Goal: Task Accomplishment & Management: Complete application form

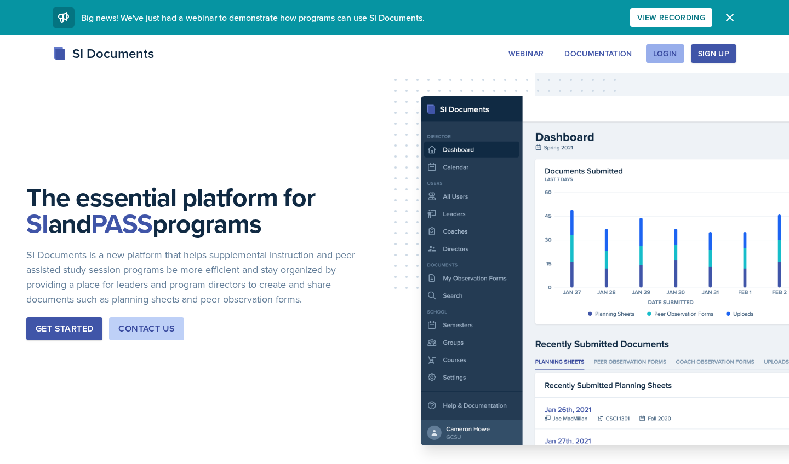
click at [662, 50] on div "Login" at bounding box center [665, 53] width 24 height 9
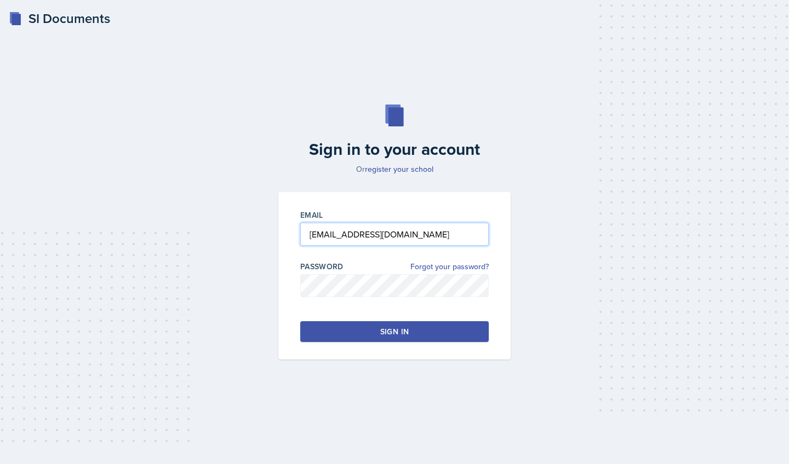
type input "williams20@gator.uhd.edu"
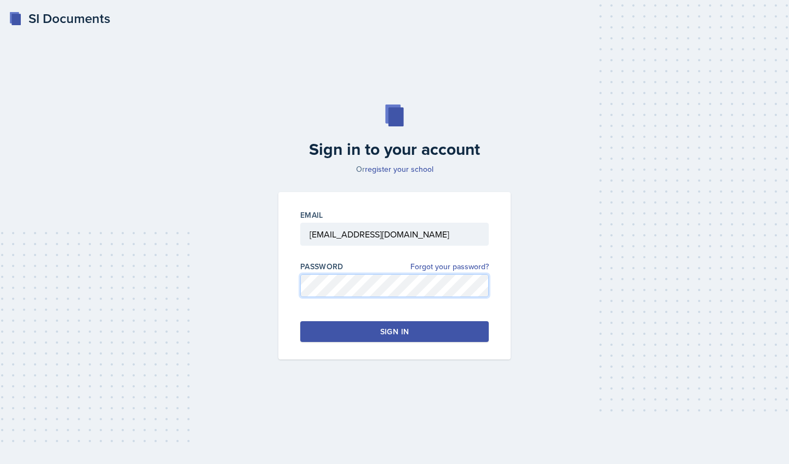
click at [242, 287] on div "Sign in to your account Or register your school Email williams20@gator.uhd.edu …" at bounding box center [395, 232] width 754 height 325
click at [462, 268] on link "Forgot your password?" at bounding box center [449, 267] width 78 height 12
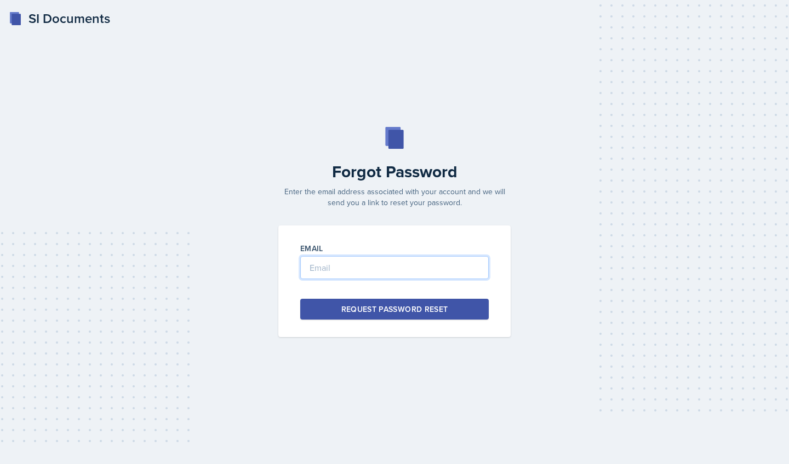
click at [415, 265] on input "email" at bounding box center [394, 267] width 188 height 23
type input "williams20@gator.uhd.edu"
click at [425, 308] on div "Request Password Reset" at bounding box center [394, 309] width 107 height 11
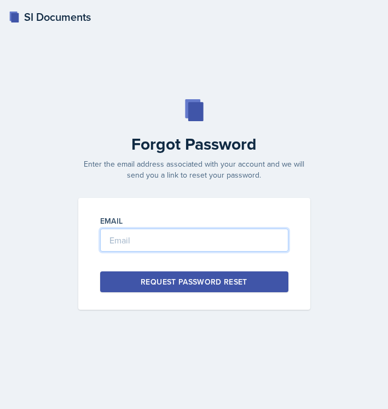
click at [152, 241] on input "email" at bounding box center [194, 239] width 188 height 23
click at [183, 237] on input "email" at bounding box center [194, 239] width 188 height 23
type input "w"
click at [186, 238] on input "email" at bounding box center [194, 239] width 188 height 23
type input "[PERSON_NAME][EMAIL_ADDRESS][DOMAIN_NAME]"
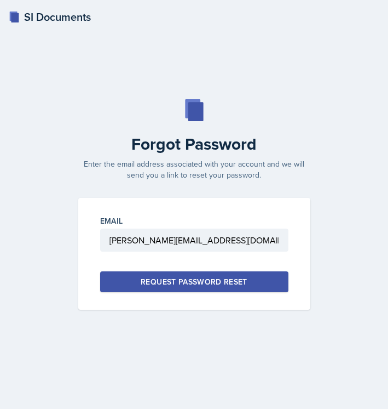
click at [214, 286] on div "Request Password Reset" at bounding box center [194, 281] width 107 height 11
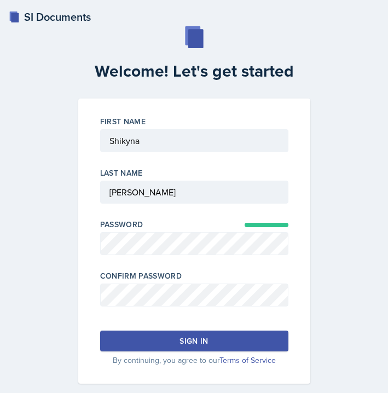
click at [251, 332] on button "Sign in" at bounding box center [194, 341] width 188 height 21
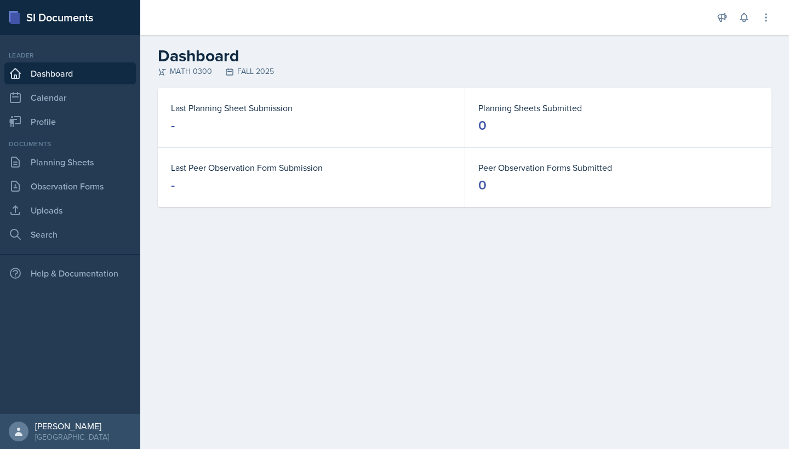
click at [342, 228] on div "Last Planning Sheet Submission - Planning Sheets Submitted 0 Last Peer Observat…" at bounding box center [464, 160] width 648 height 145
click at [199, 72] on div "MATH 0300 FALL 2025" at bounding box center [464, 72] width 613 height 12
drag, startPoint x: 279, startPoint y: 73, endPoint x: 228, endPoint y: 73, distance: 50.9
click at [228, 73] on div "MATH 0300 FALL 2025" at bounding box center [464, 72] width 613 height 12
click at [388, 21] on icon at bounding box center [765, 17] width 11 height 11
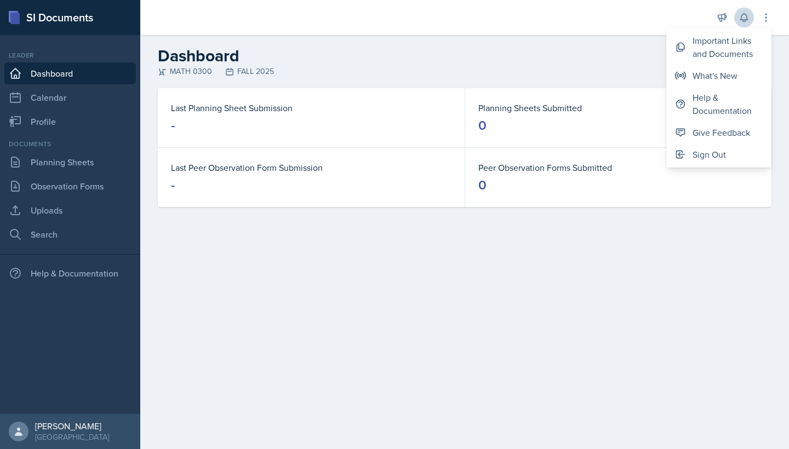
click at [388, 18] on button at bounding box center [744, 18] width 20 height 20
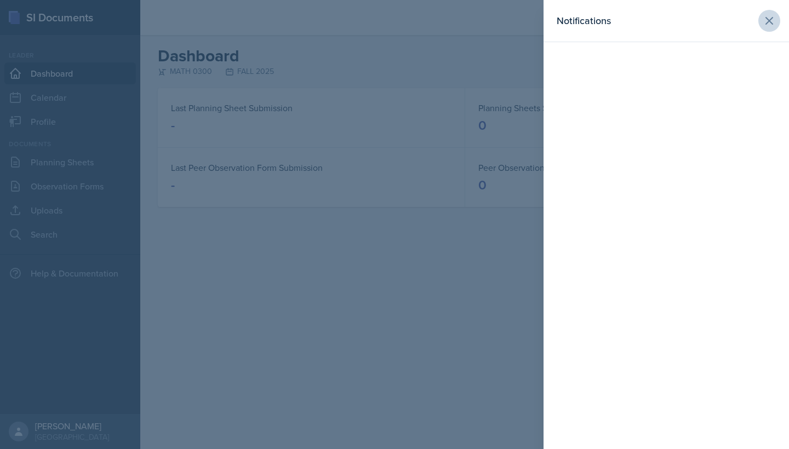
click at [388, 21] on icon at bounding box center [768, 20] width 13 height 13
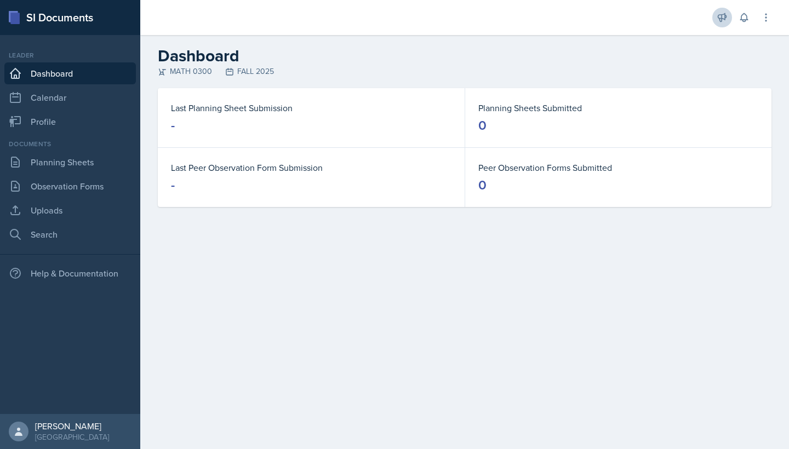
click at [388, 18] on icon at bounding box center [721, 17] width 11 height 11
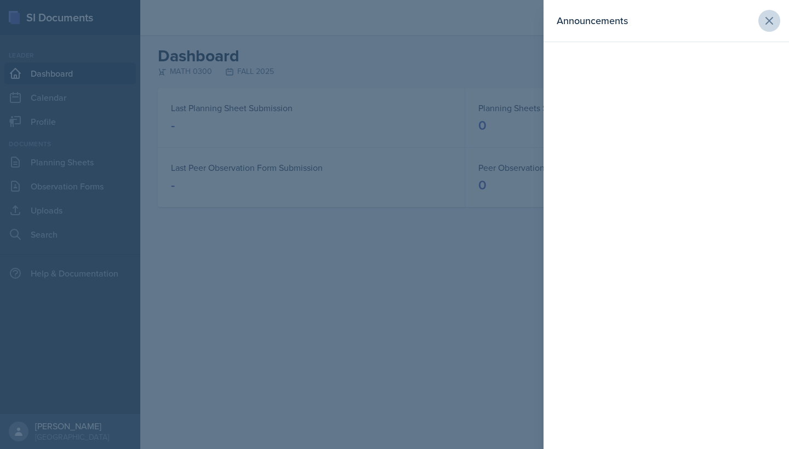
click at [388, 23] on icon at bounding box center [769, 21] width 7 height 7
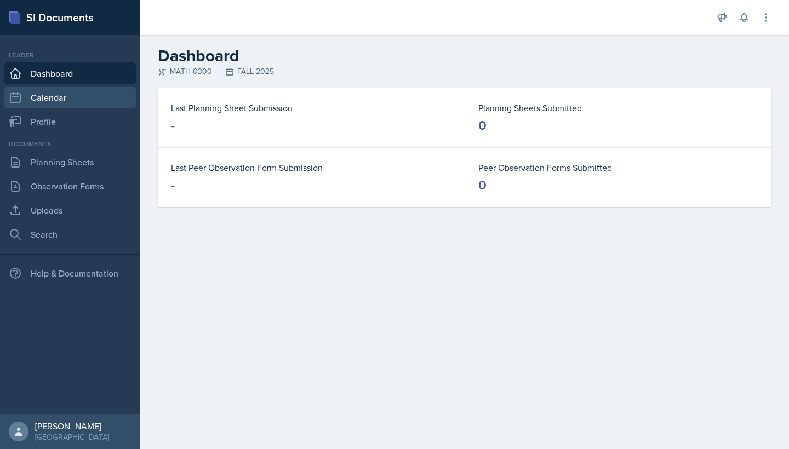
click at [83, 101] on link "Calendar" at bounding box center [69, 98] width 131 height 22
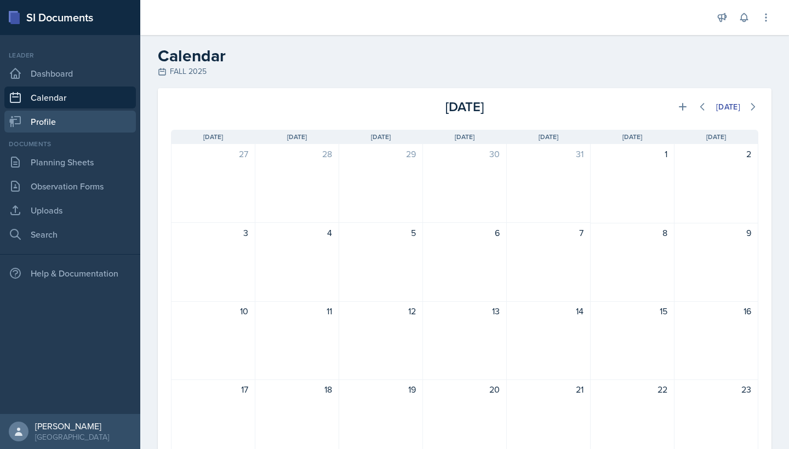
click at [76, 124] on link "Profile" at bounding box center [69, 122] width 131 height 22
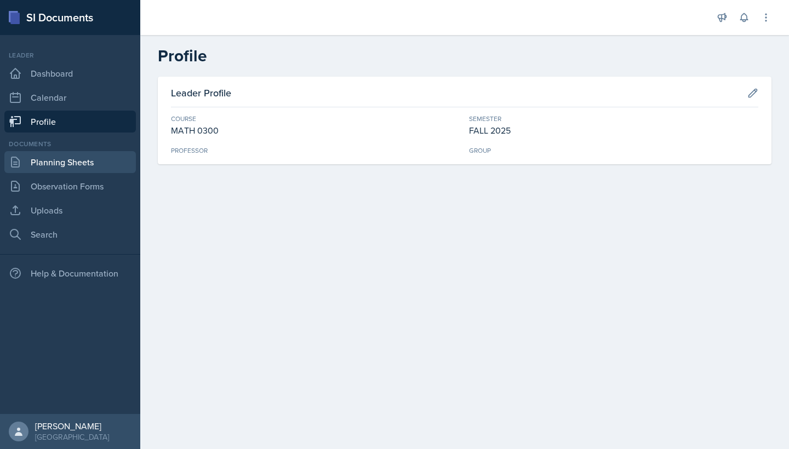
click at [65, 164] on link "Planning Sheets" at bounding box center [69, 162] width 131 height 22
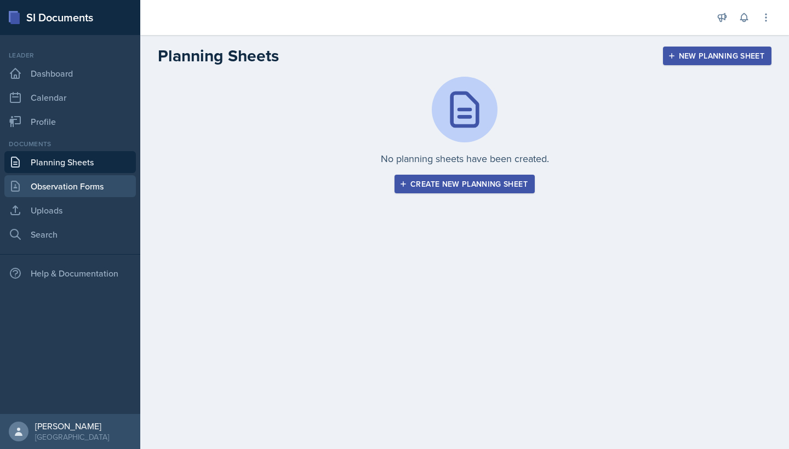
click at [59, 186] on link "Observation Forms" at bounding box center [69, 186] width 131 height 22
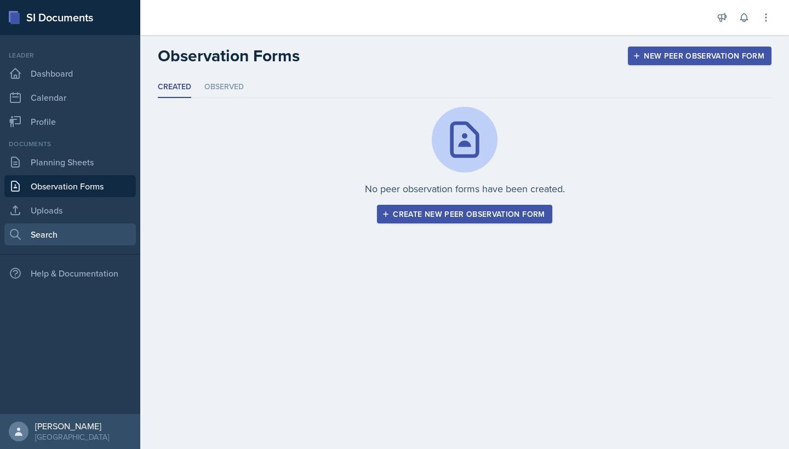
click at [116, 229] on link "Search" at bounding box center [69, 234] width 131 height 22
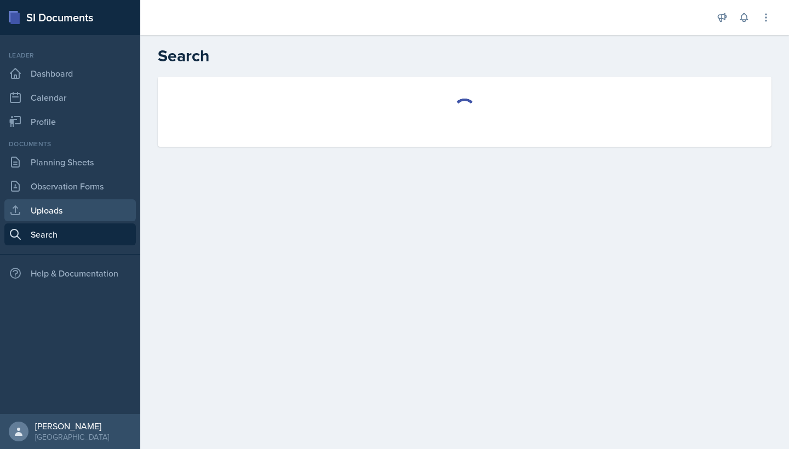
select select "all"
select select "1"
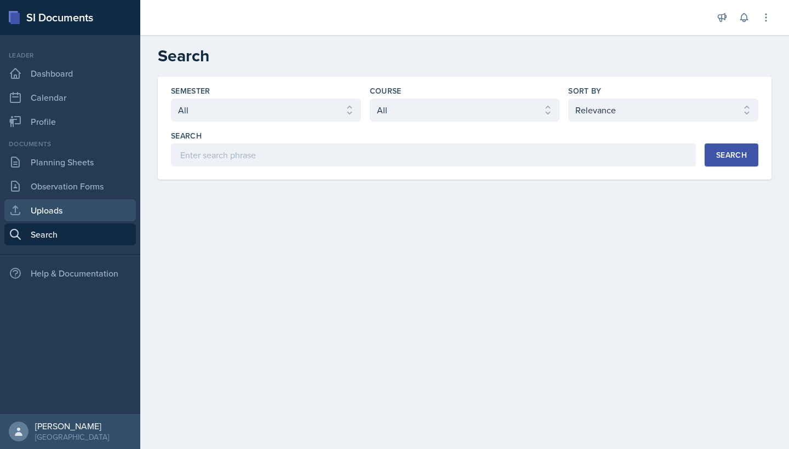
click at [72, 210] on link "Uploads" at bounding box center [69, 210] width 131 height 22
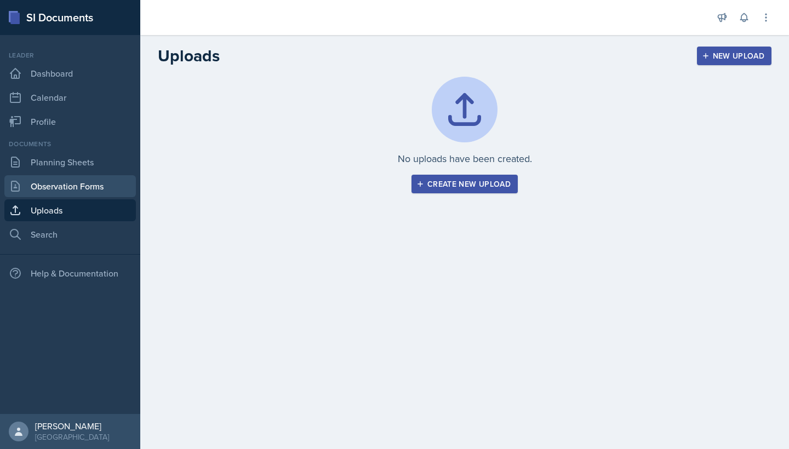
click at [65, 177] on link "Observation Forms" at bounding box center [69, 186] width 131 height 22
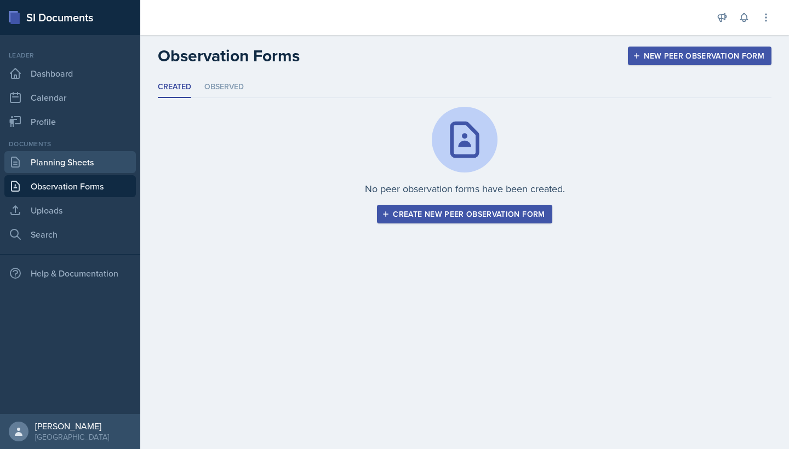
click at [69, 165] on link "Planning Sheets" at bounding box center [69, 162] width 131 height 22
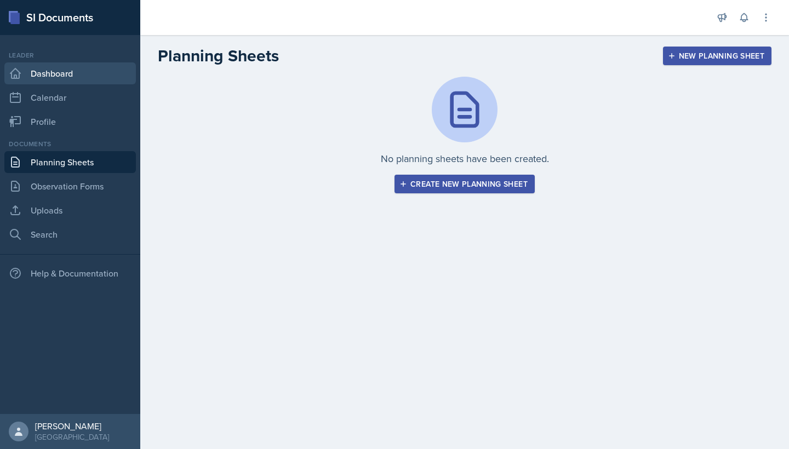
click at [89, 75] on link "Dashboard" at bounding box center [69, 73] width 131 height 22
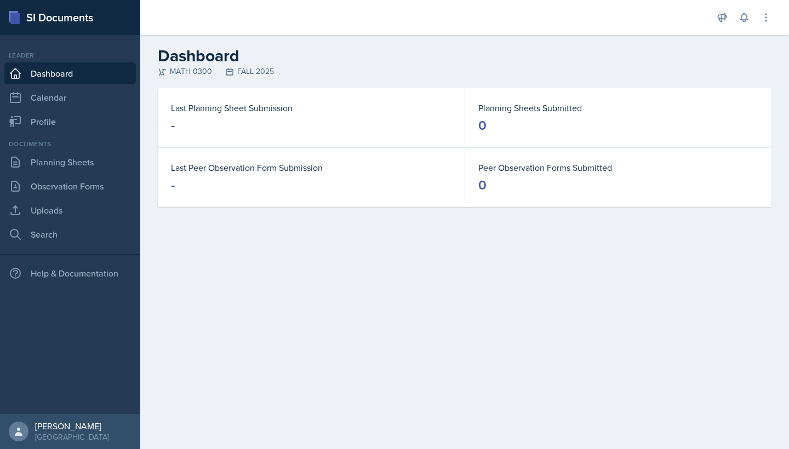
click at [254, 68] on div "MATH 0300 FALL 2025" at bounding box center [464, 72] width 613 height 12
click at [388, 18] on icon at bounding box center [722, 18] width 8 height 8
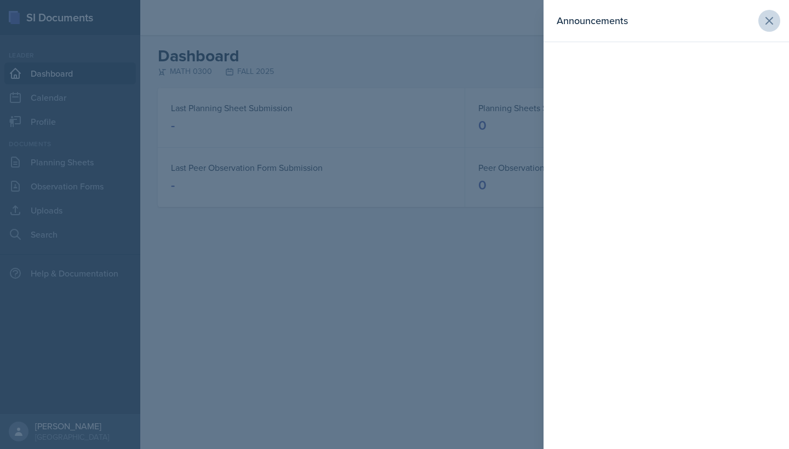
click at [388, 20] on icon at bounding box center [768, 20] width 13 height 13
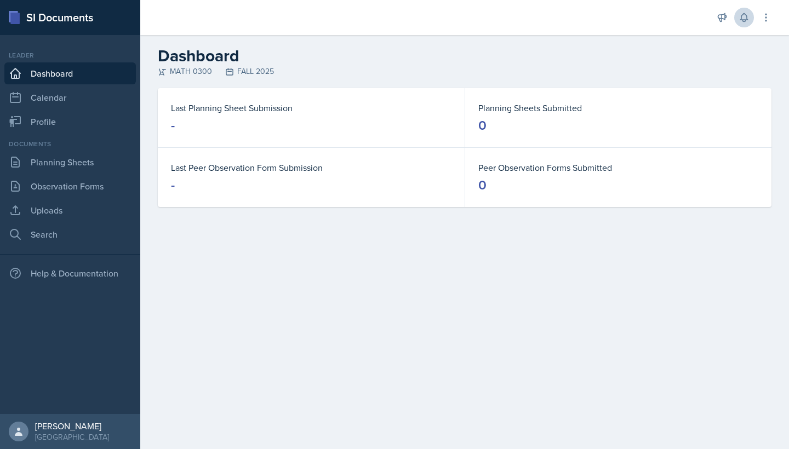
click at [388, 21] on icon at bounding box center [743, 18] width 7 height 8
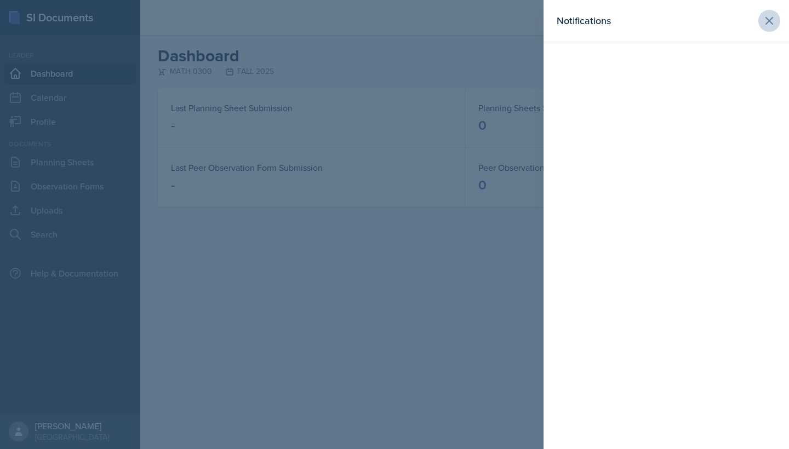
click at [388, 18] on button at bounding box center [769, 21] width 22 height 22
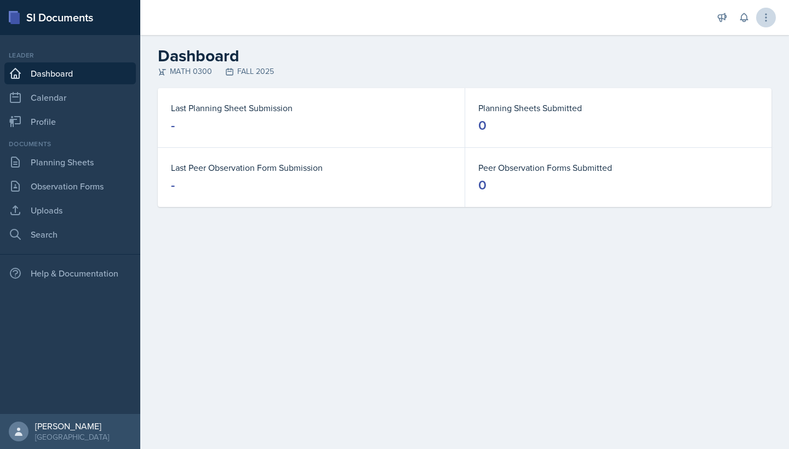
click at [388, 16] on icon at bounding box center [765, 17] width 11 height 11
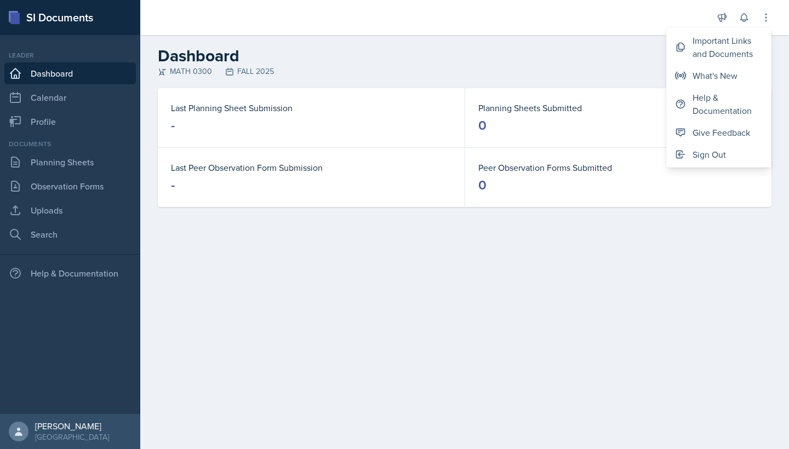
click at [388, 65] on h2 "Dashboard" at bounding box center [464, 56] width 613 height 20
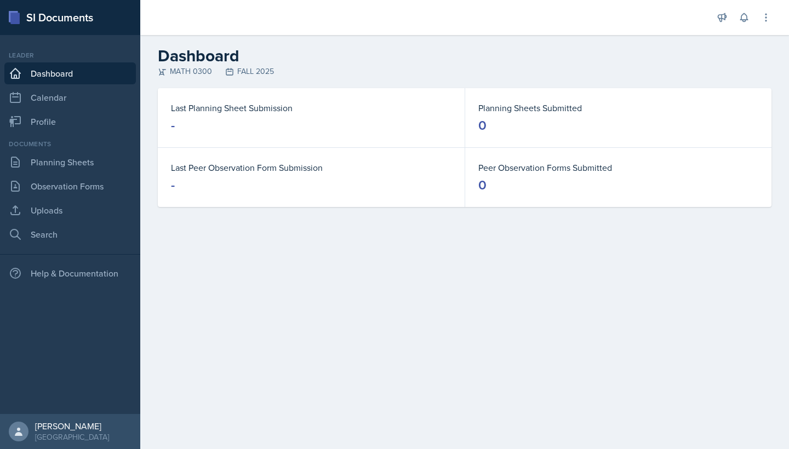
click at [67, 86] on div "Leader Dashboard Calendar Profile" at bounding box center [69, 91] width 131 height 82
drag, startPoint x: 274, startPoint y: 72, endPoint x: 218, endPoint y: 74, distance: 55.9
click at [218, 74] on div "MATH 0300 FALL 2025" at bounding box center [464, 72] width 613 height 12
click at [86, 163] on link "Planning Sheets" at bounding box center [69, 162] width 131 height 22
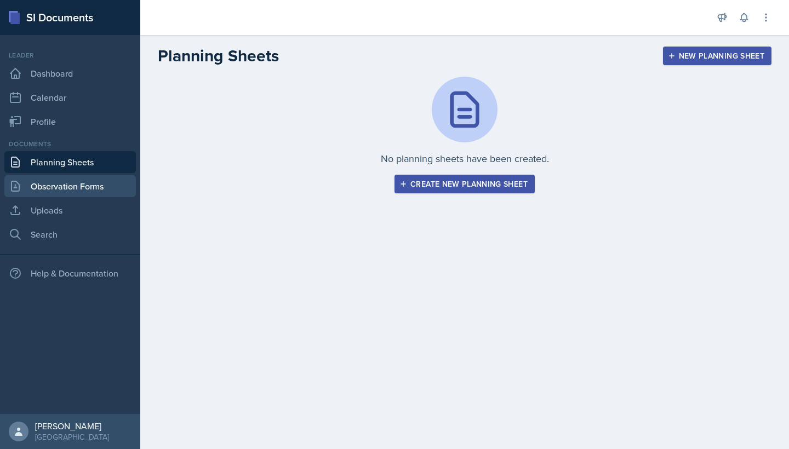
click at [98, 185] on link "Observation Forms" at bounding box center [69, 186] width 131 height 22
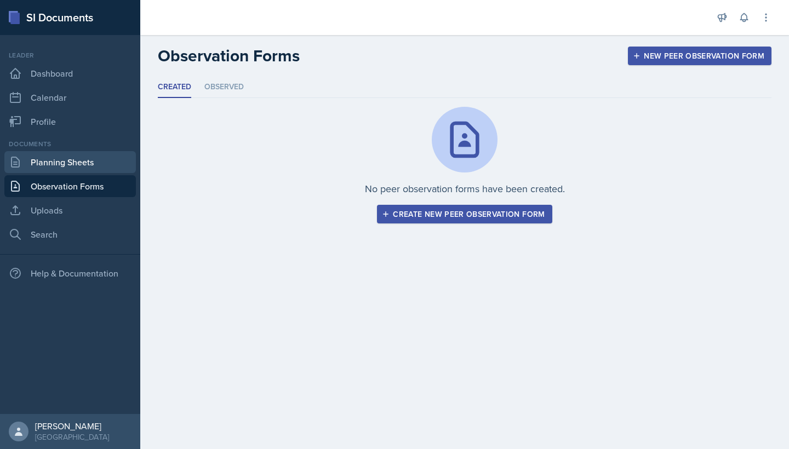
click at [92, 162] on link "Planning Sheets" at bounding box center [69, 162] width 131 height 22
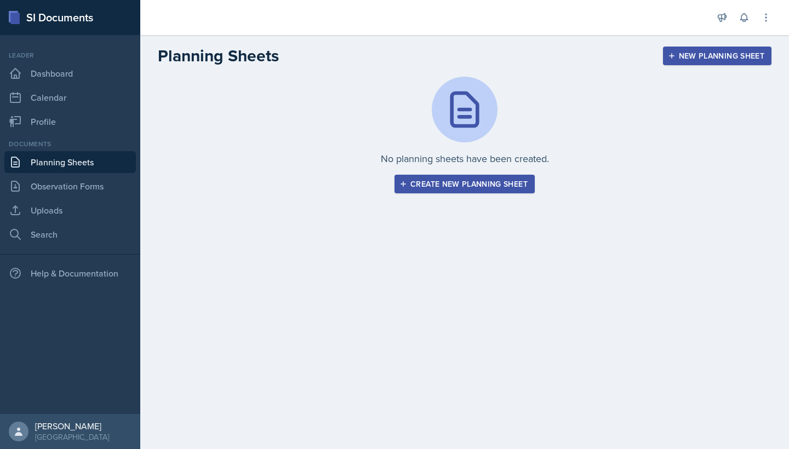
click at [388, 181] on div "Create new planning sheet" at bounding box center [464, 184] width 126 height 9
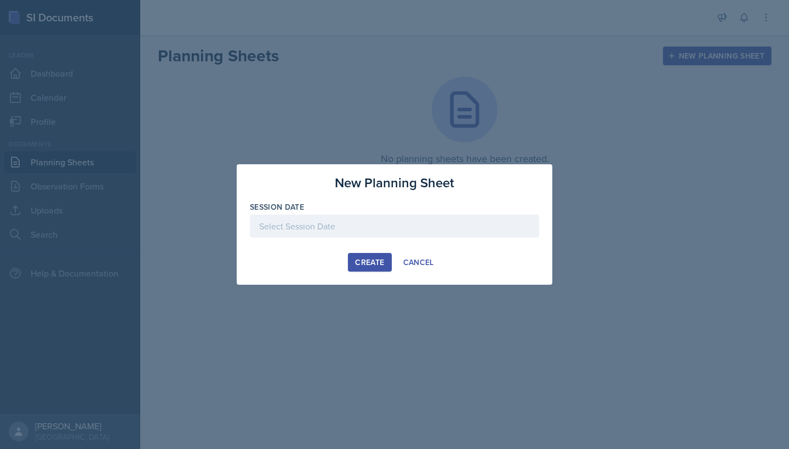
click at [388, 225] on div at bounding box center [394, 226] width 289 height 23
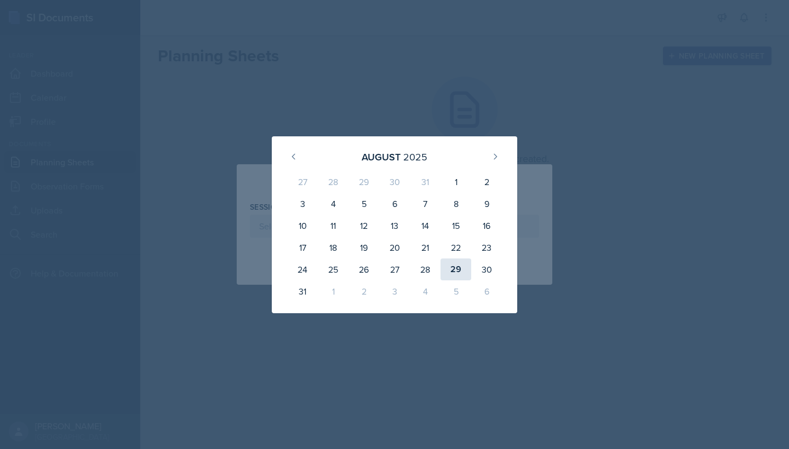
click at [388, 267] on div "29" at bounding box center [455, 269] width 31 height 22
type input "August 29th, 2025"
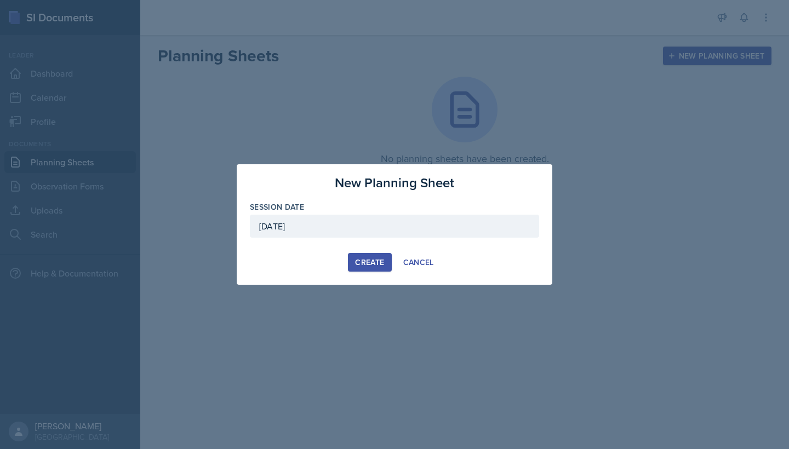
click at [367, 263] on div "Create" at bounding box center [369, 262] width 29 height 9
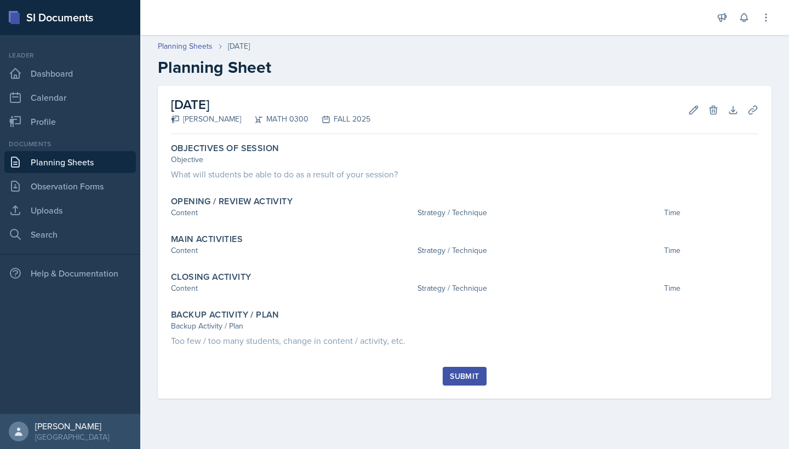
click at [36, 158] on link "Planning Sheets" at bounding box center [69, 162] width 131 height 22
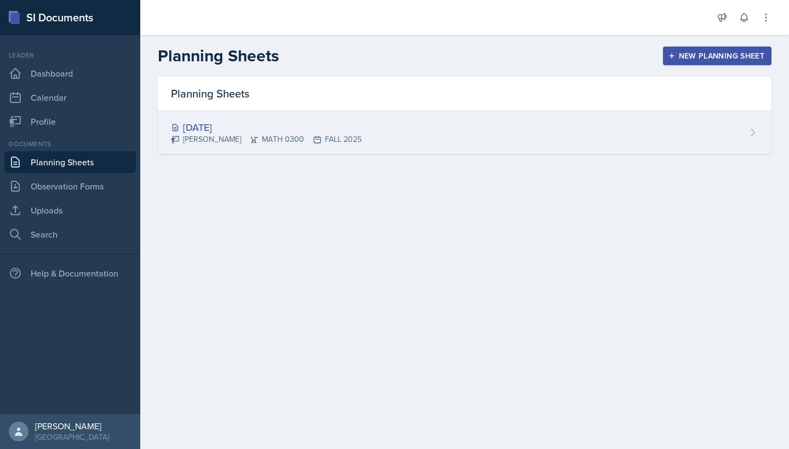
click at [388, 133] on div "Aug 29th, 2025 Shikyna William MATH 0300 FALL 2025" at bounding box center [464, 132] width 613 height 43
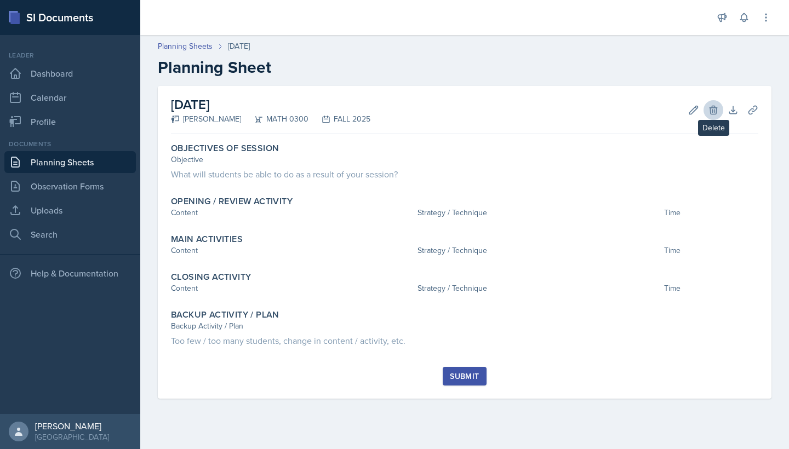
click at [388, 106] on icon at bounding box center [713, 110] width 11 height 11
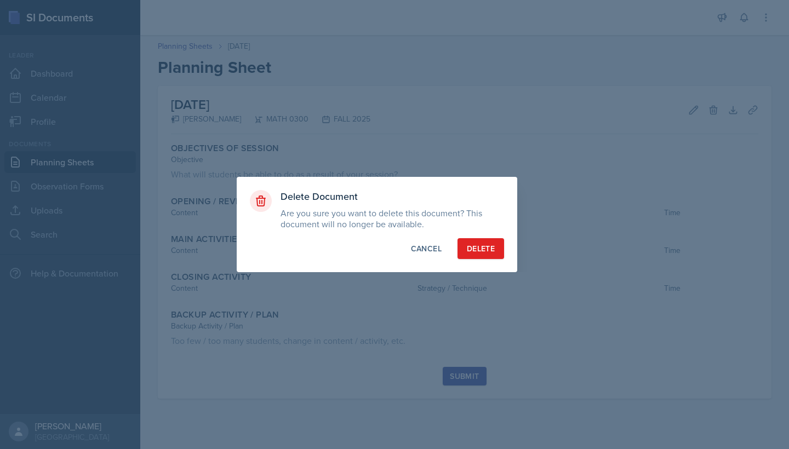
click at [388, 254] on div "Delete" at bounding box center [481, 248] width 28 height 11
